Goal: Transaction & Acquisition: Book appointment/travel/reservation

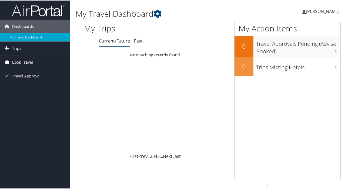
click at [15, 67] on span "Book Travel" at bounding box center [22, 62] width 21 height 14
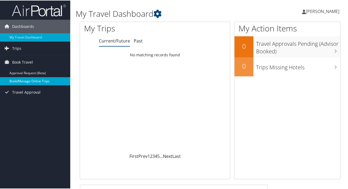
click at [20, 80] on link "Book/Manage Online Trips" at bounding box center [35, 80] width 70 height 8
